Goal: Find specific page/section: Find specific page/section

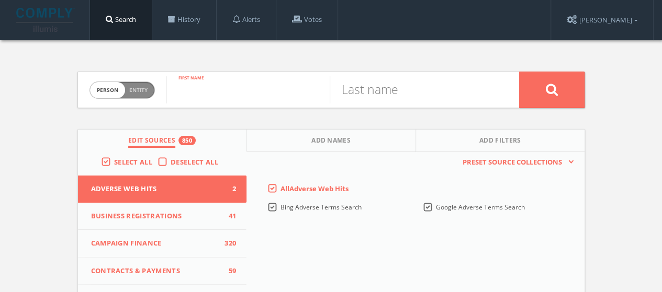
click at [209, 76] on input "text" at bounding box center [247, 89] width 163 height 27
click at [131, 94] on span "Person Entity" at bounding box center [122, 90] width 64 height 16
checkbox input "true"
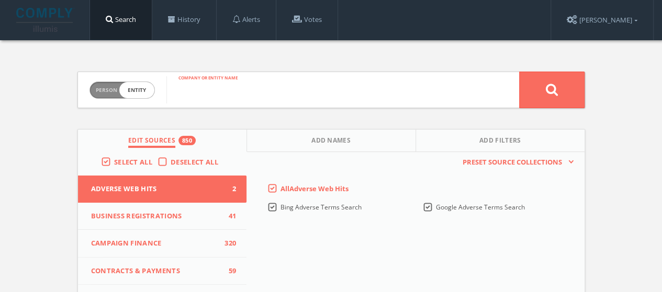
click at [262, 96] on input "text" at bounding box center [342, 89] width 353 height 27
click at [283, 98] on input "text" at bounding box center [342, 89] width 353 height 27
click at [280, 102] on input "text" at bounding box center [342, 89] width 353 height 27
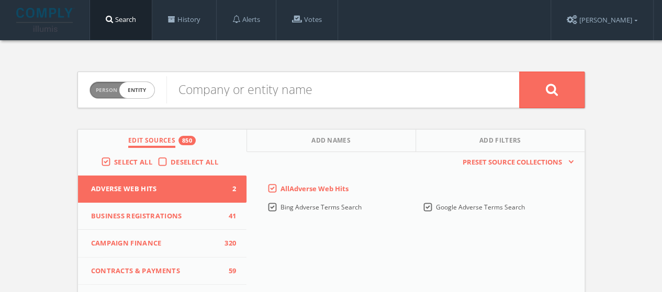
click at [304, 86] on input "text" at bounding box center [342, 89] width 353 height 27
